Goal: Task Accomplishment & Management: Complete application form

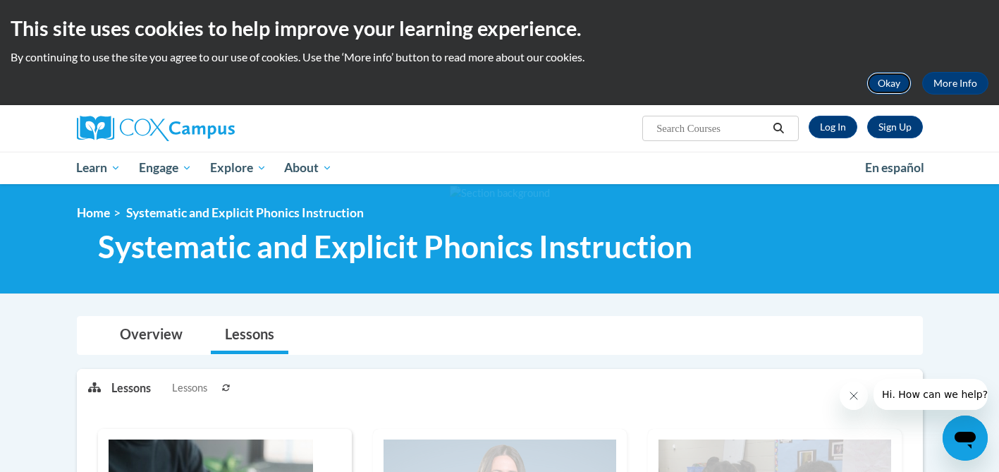
click at [888, 86] on button "Okay" at bounding box center [888, 83] width 45 height 23
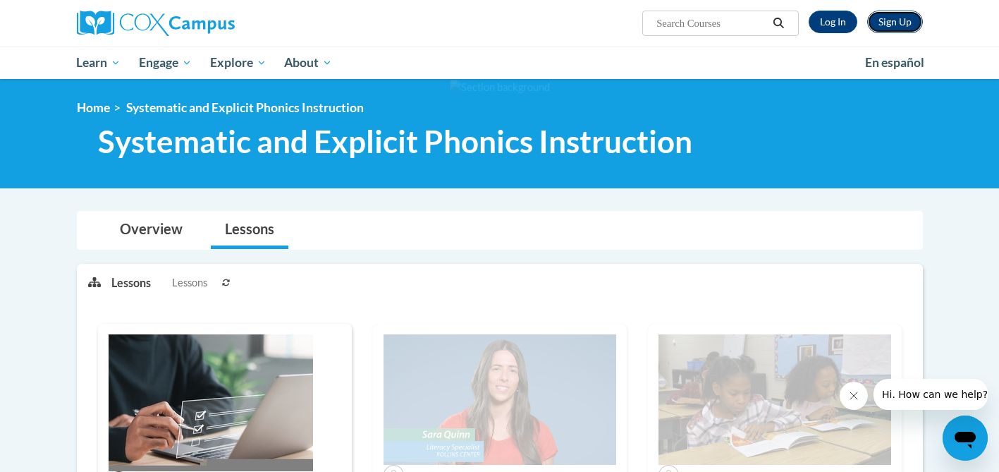
click at [882, 11] on link "Sign Up" at bounding box center [895, 22] width 56 height 23
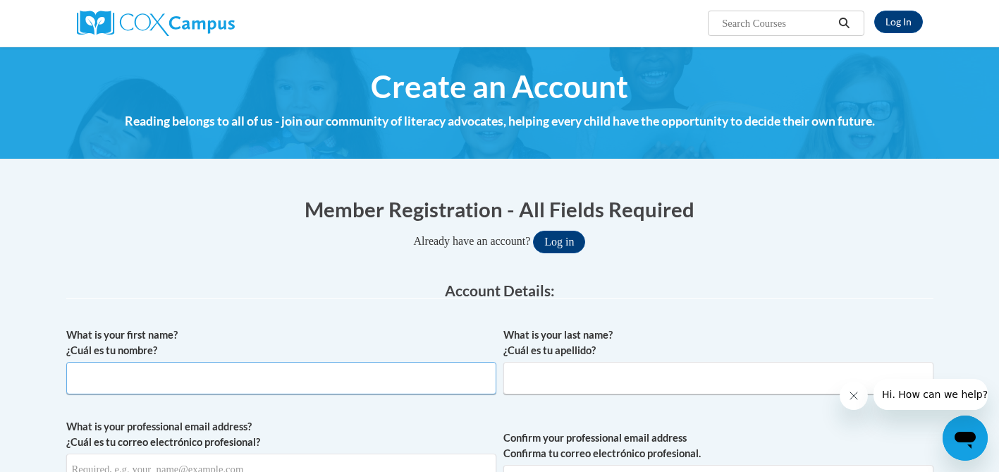
click at [360, 371] on input "What is your first name? ¿Cuál es tu nombre?" at bounding box center [281, 378] width 430 height 32
type input "Taylor"
type input "Papotto"
type input "taypapotto@gmail.com"
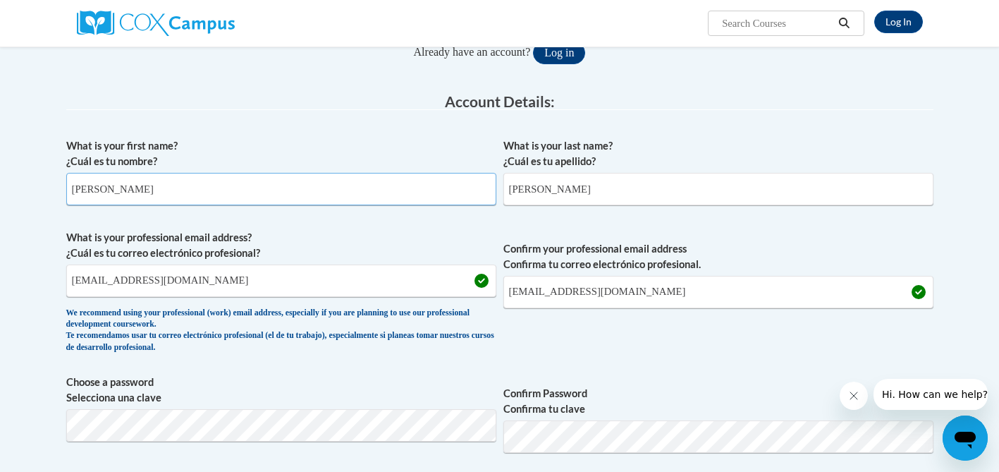
scroll to position [188, 0]
click at [198, 285] on input "taypapotto@gmail.com" at bounding box center [281, 281] width 430 height 32
type input "tpapotto@westfordk12.us"
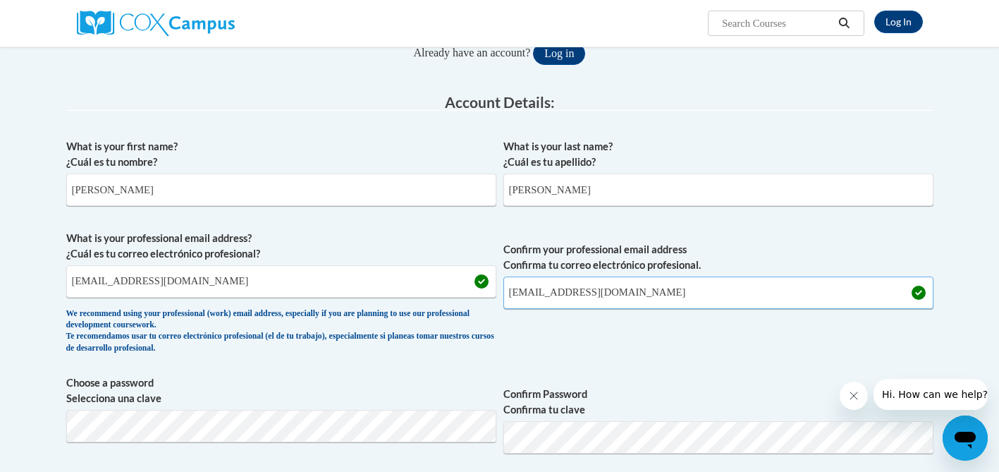
click at [597, 292] on input "taypapotto@gmail.com" at bounding box center [718, 292] width 430 height 32
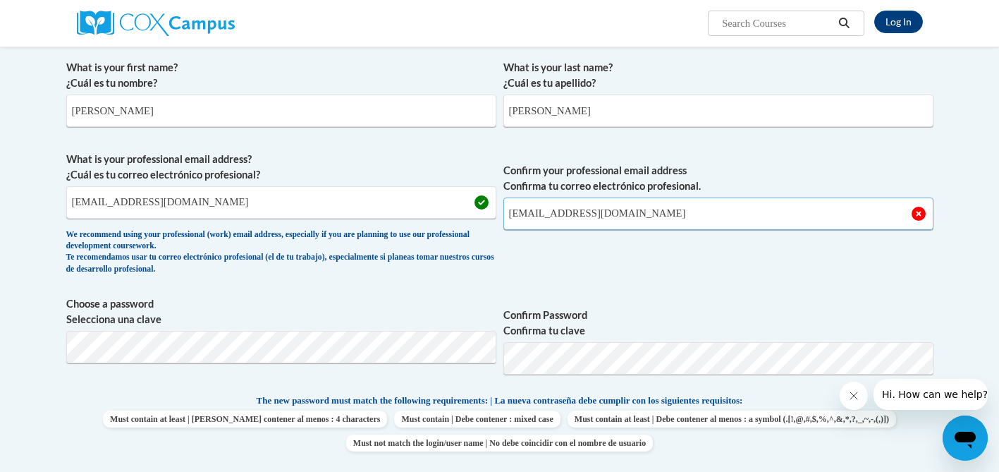
scroll to position [266, 0]
type input "tpapotto@westfordk12.us"
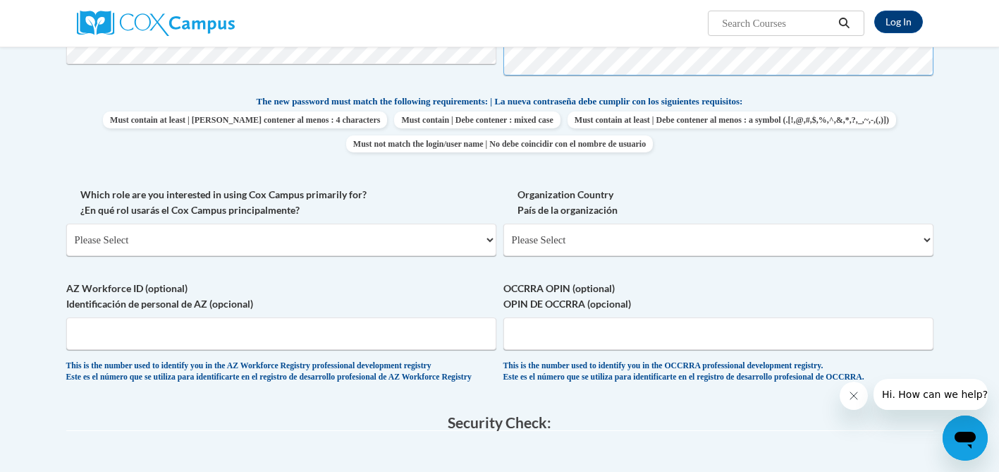
scroll to position [570, 0]
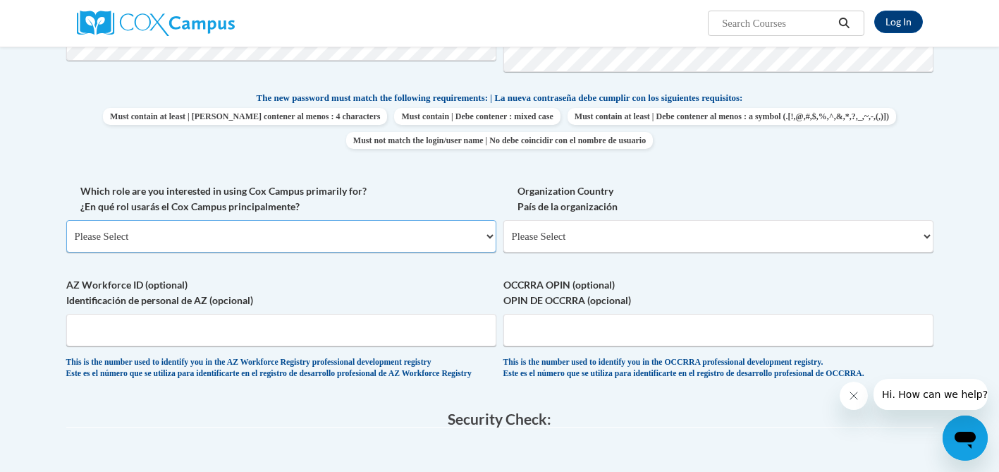
click at [384, 235] on select "Please Select College/University | Colegio/Universidad Community/Nonprofit Part…" at bounding box center [281, 236] width 430 height 32
select select "fbf2d438-af2f-41f8-98f1-81c410e29de3"
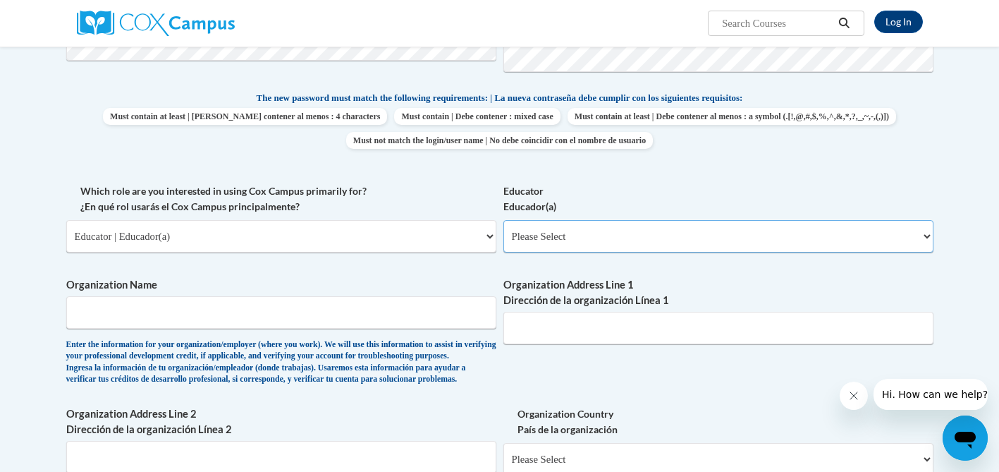
click at [522, 228] on select "Please Select Early Learning/Daycare Teacher/Family Home Care Provider | Maestr…" at bounding box center [718, 236] width 430 height 32
select select "8e40623d-54d0-45cd-9f92-5df65cd3f8cf"
click at [331, 315] on input "Organization Name" at bounding box center [281, 312] width 430 height 32
type input "c"
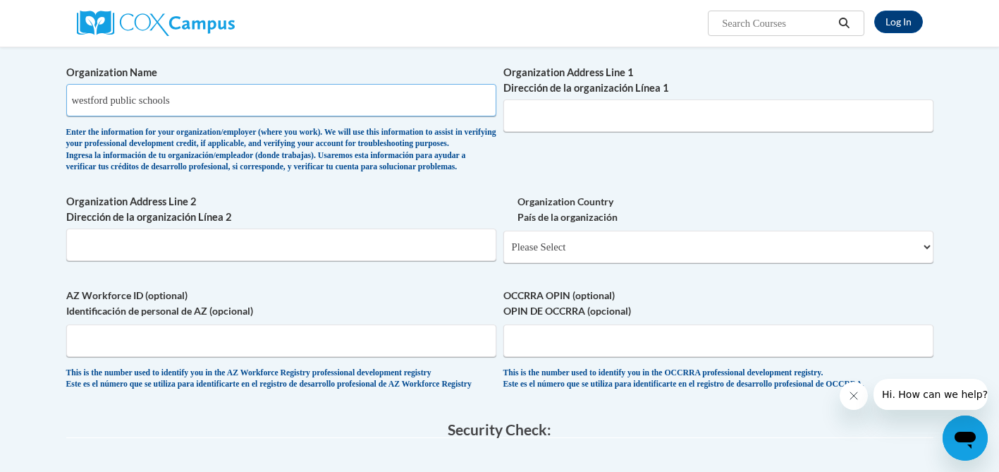
scroll to position [787, 0]
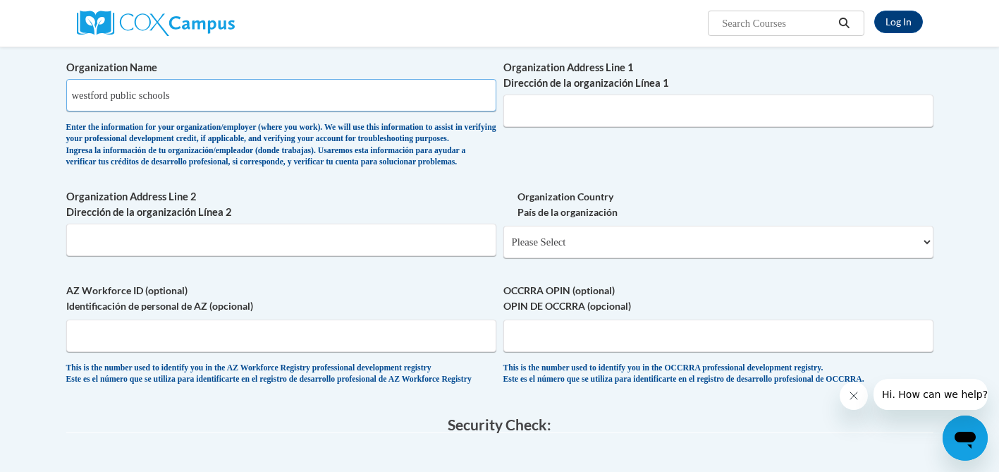
type input "westford public schools"
click at [541, 258] on select "Please Select United States | Estados Unidos Outside of the United States | Fue…" at bounding box center [718, 242] width 430 height 32
select select "ad49bcad-a171-4b2e-b99c-48b446064914"
select select
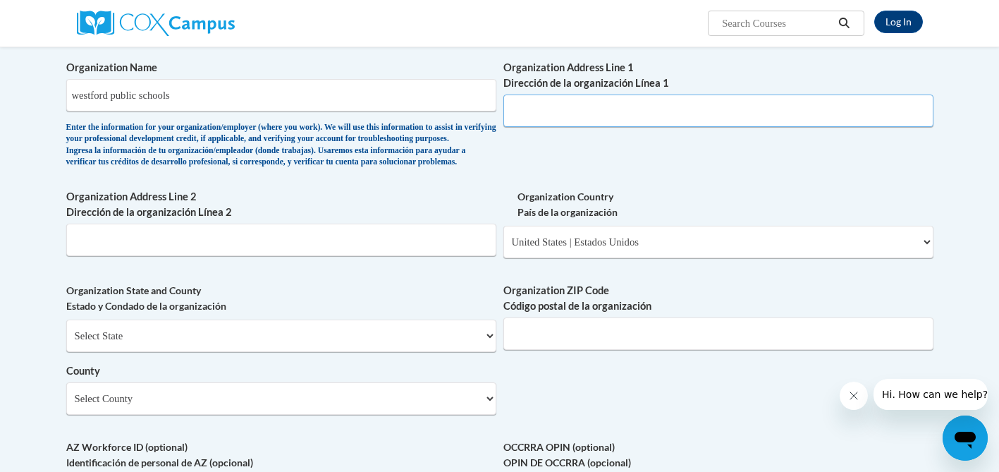
click at [564, 110] on input "Organization Address Line 1 Dirección de la organización Línea 1" at bounding box center [718, 110] width 430 height 32
click at [424, 200] on div "What is your first name? ¿Cuál es tu nombre? Taylor What is your last name? ¿Cu…" at bounding box center [499, 44] width 867 height 1022
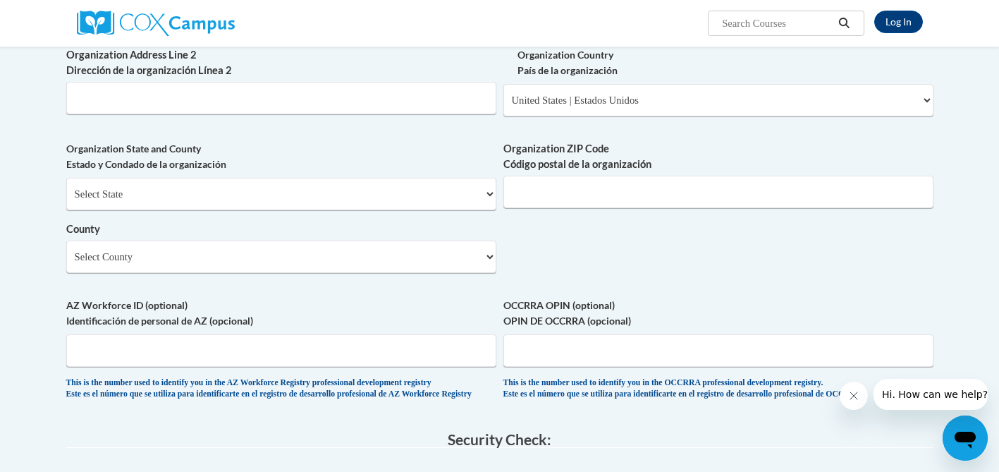
scroll to position [928, 0]
click at [424, 273] on select "Select County Belknap Carroll Cheshire Coos Grafton Hillsborough Merrimack Rock…" at bounding box center [281, 257] width 430 height 32
click at [376, 211] on select "Select State Alabama Alaska Arizona Arkansas California Colorado Connecticut De…" at bounding box center [281, 194] width 430 height 32
select select "Massachusetts"
click at [541, 207] on input "Organization ZIP Code Código postal de la organización" at bounding box center [718, 192] width 430 height 32
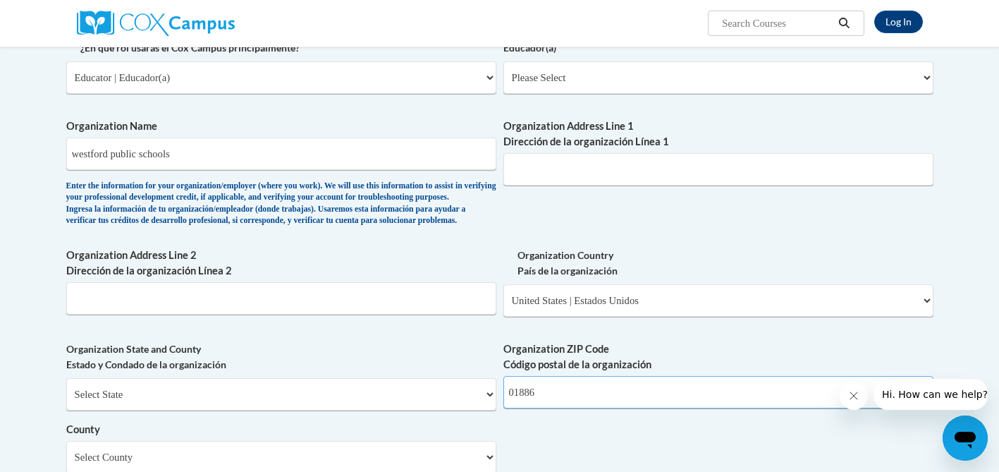
scroll to position [689, 0]
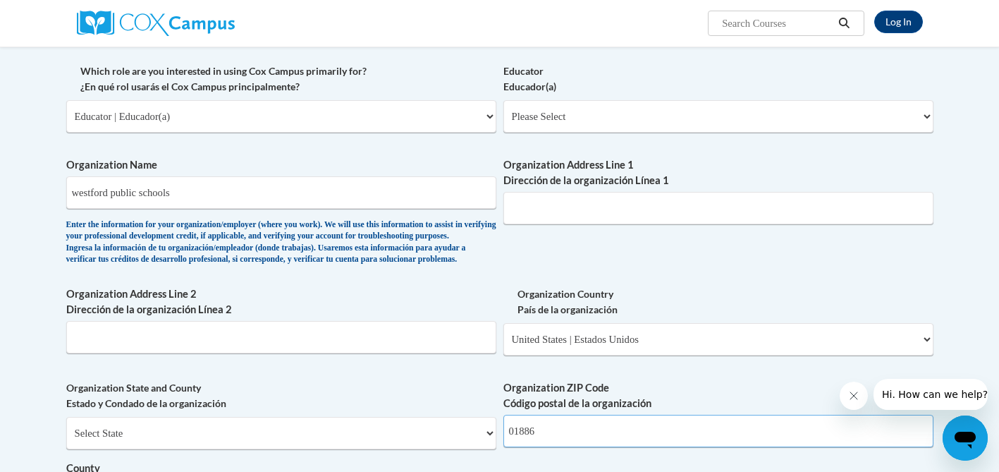
type input "01886"
click at [559, 202] on input "Organization Address Line 1 Dirección de la organización Línea 1" at bounding box center [718, 208] width 430 height 32
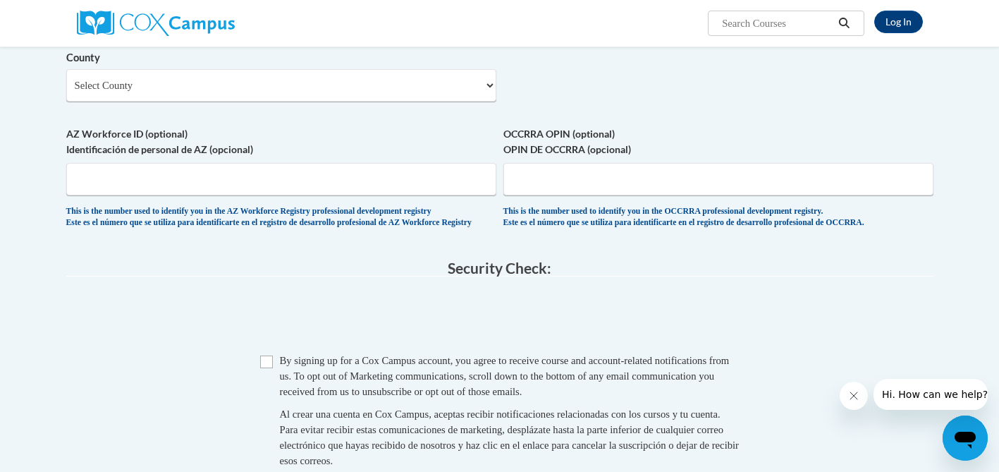
scroll to position [1291, 0]
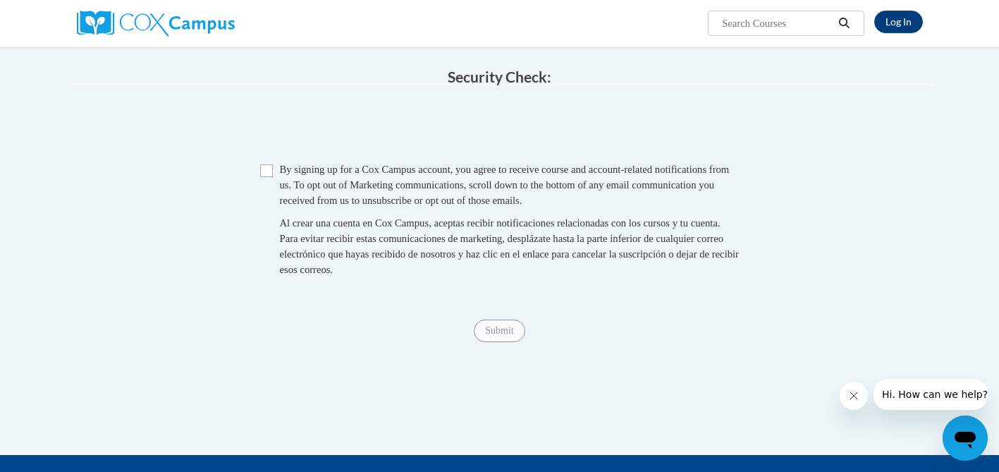
type input "60 depot rd"
click at [263, 177] on input "Checkbox" at bounding box center [266, 170] width 13 height 13
checkbox input "true"
click at [500, 342] on input "Submit" at bounding box center [499, 330] width 51 height 23
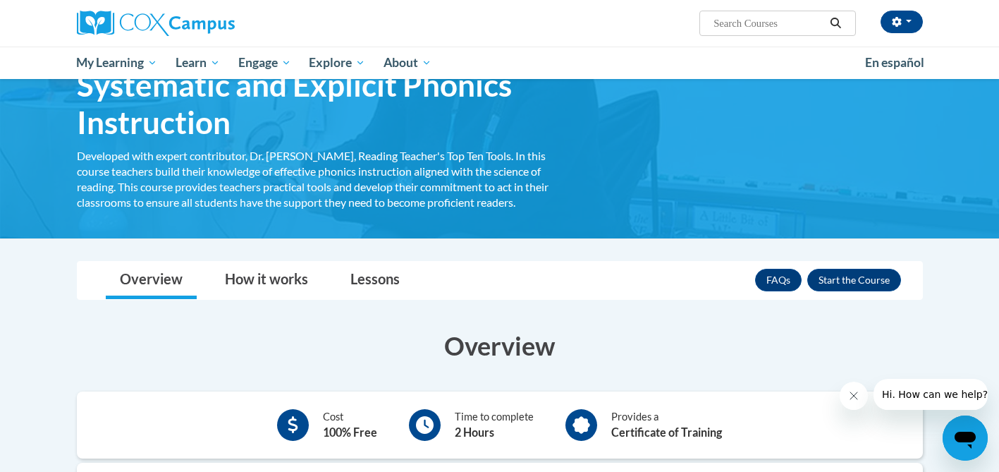
scroll to position [103, 0]
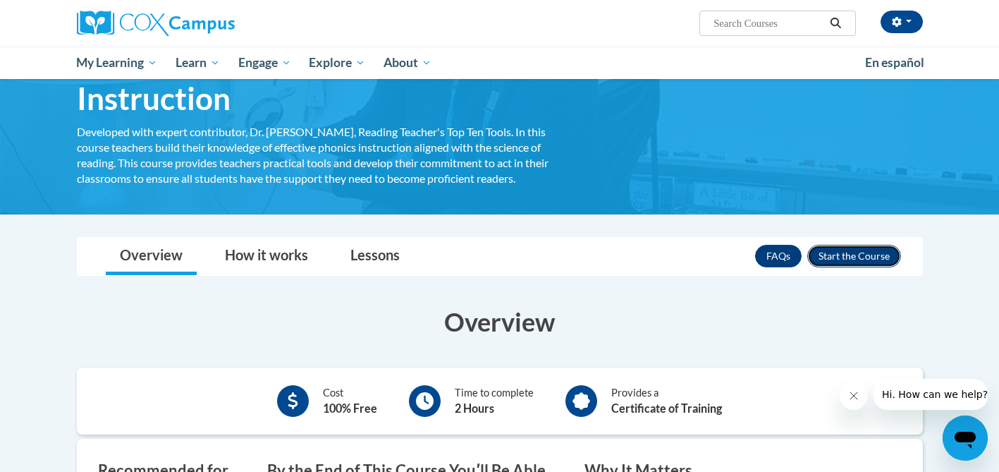
click at [864, 261] on button "Enroll" at bounding box center [854, 256] width 94 height 23
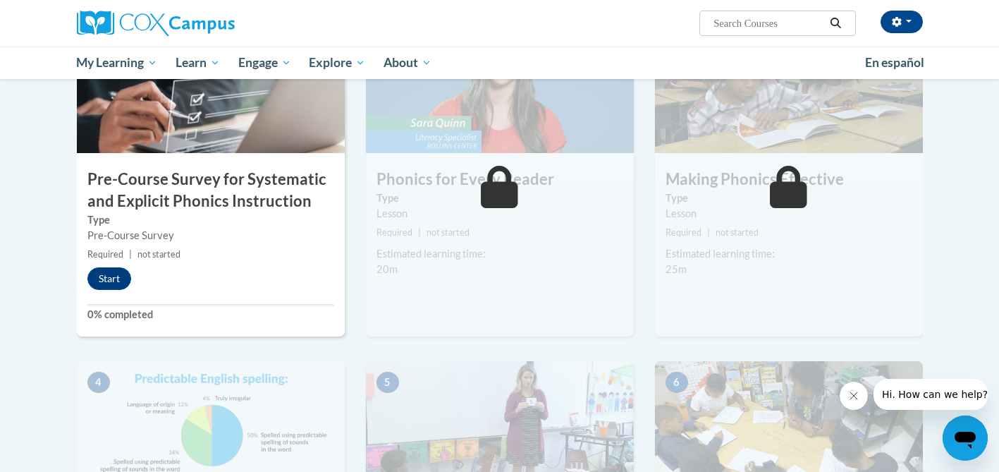
scroll to position [357, 0]
